Goal: Feedback & Contribution: Submit feedback/report problem

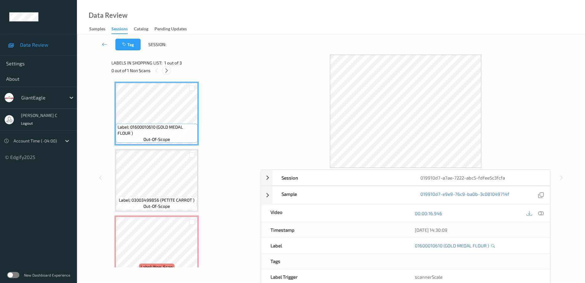
click at [165, 69] on icon at bounding box center [166, 71] width 5 height 6
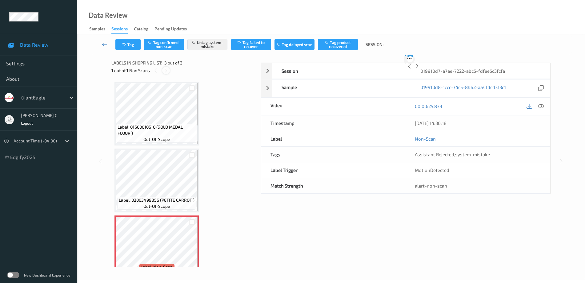
scroll to position [15, 0]
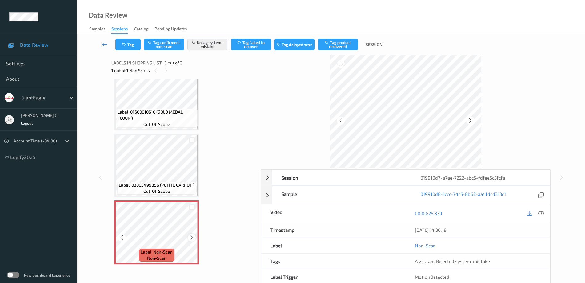
click at [192, 237] on icon at bounding box center [191, 238] width 5 height 6
click at [193, 237] on icon at bounding box center [191, 238] width 5 height 6
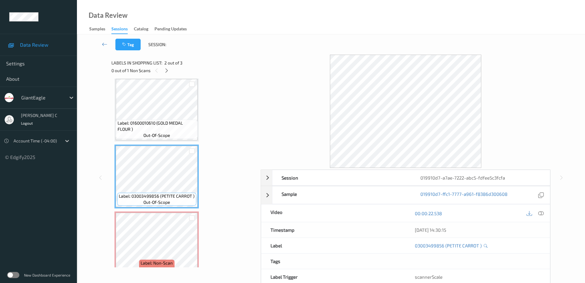
scroll to position [0, 0]
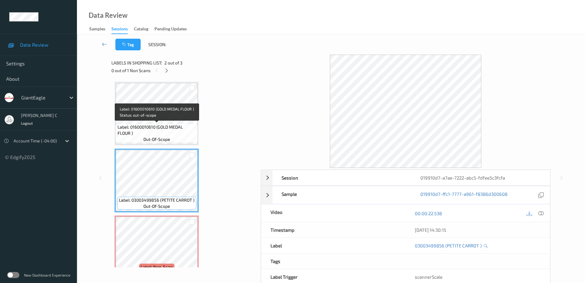
click at [155, 133] on span "Label: 01600010610 (GOLD MEDAL FLOUR )" at bounding box center [156, 130] width 79 height 12
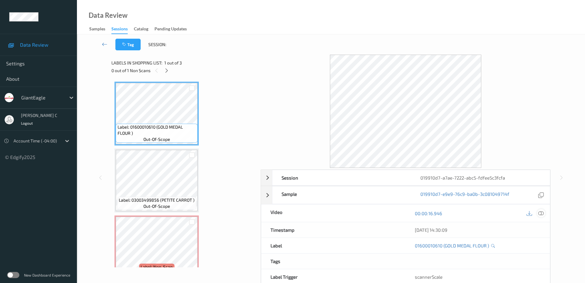
click at [542, 214] on icon at bounding box center [541, 214] width 6 height 6
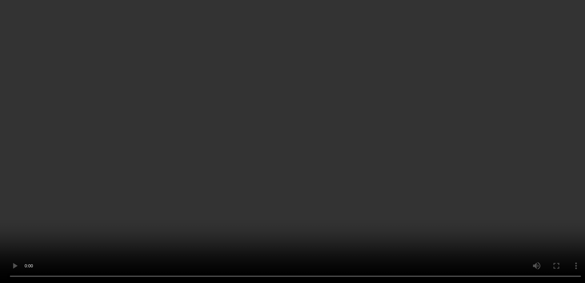
scroll to position [15, 0]
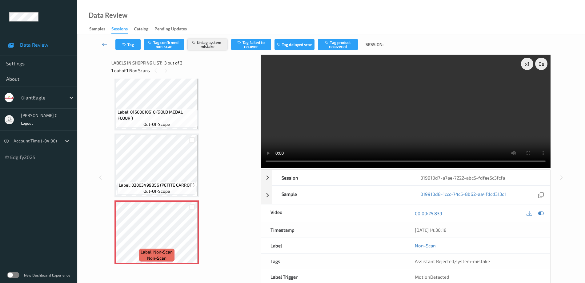
click at [203, 48] on button "Untag system-mistake" at bounding box center [207, 45] width 40 height 12
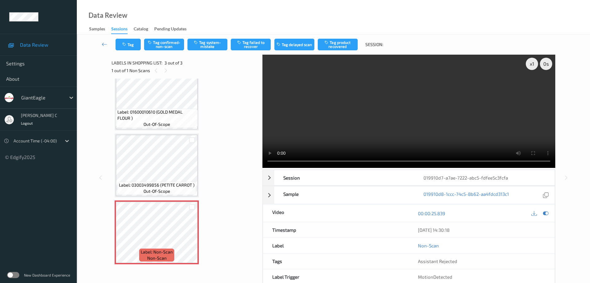
click at [126, 53] on div "Tag Tag confirmed-non-scan Tag system-mistake Tag failed to recover Tag delayed…" at bounding box center [333, 44] width 488 height 20
click at [126, 49] on button "Tag" at bounding box center [128, 45] width 25 height 12
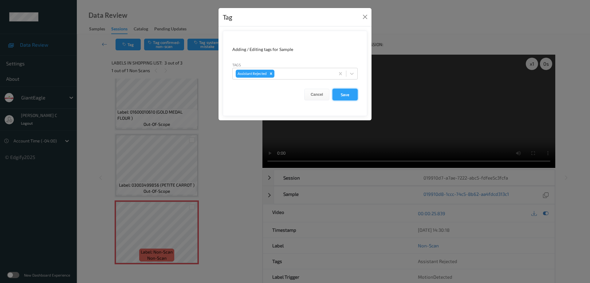
click at [343, 96] on button "Save" at bounding box center [345, 95] width 25 height 12
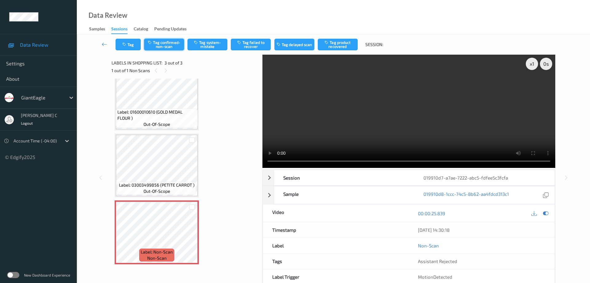
click at [176, 43] on button "Tag confirmed-non-scan" at bounding box center [164, 45] width 40 height 12
